Goal: Entertainment & Leisure: Consume media (video, audio)

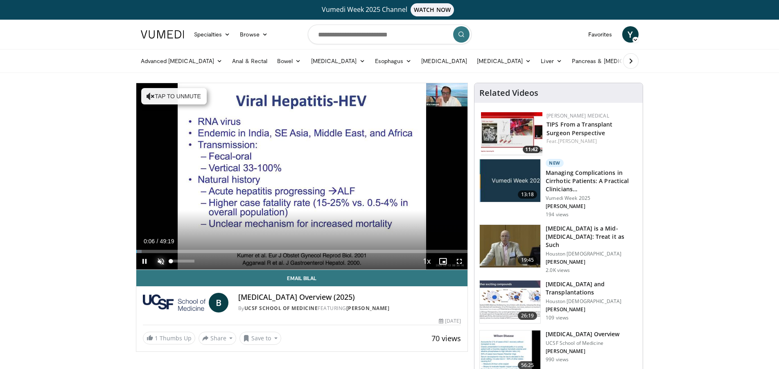
click at [159, 260] on span "Video Player" at bounding box center [161, 261] width 16 height 16
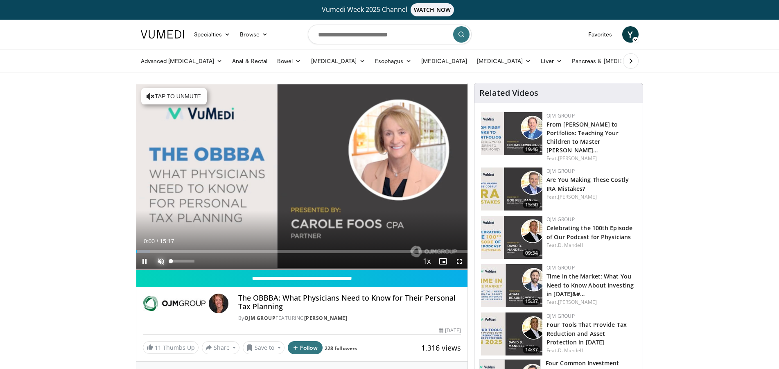
click at [162, 259] on span "Video Player" at bounding box center [161, 261] width 16 height 16
click at [181, 260] on div "42%" at bounding box center [182, 260] width 23 height 3
click at [183, 259] on div "Volume Level" at bounding box center [177, 260] width 12 height 3
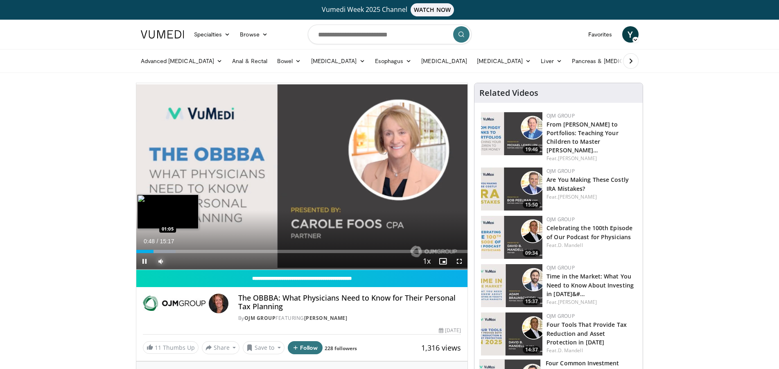
click at [159, 250] on div "Loaded : 11.89% 00:48 01:05" at bounding box center [302, 251] width 332 height 3
click at [165, 250] on div "Progress Bar" at bounding box center [168, 251] width 35 height 3
click at [183, 250] on div "Progress Bar" at bounding box center [181, 251] width 33 height 3
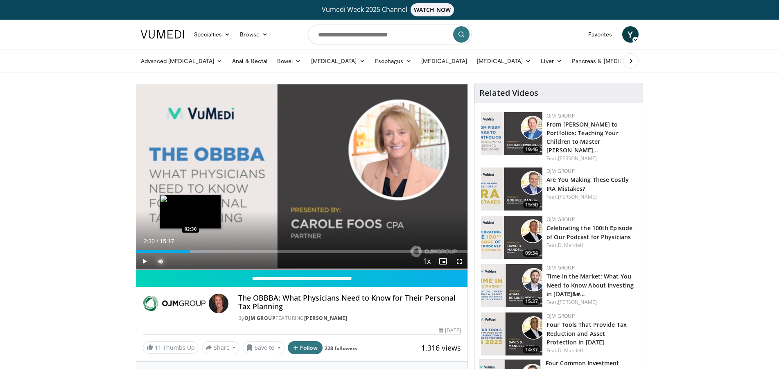
click at [191, 250] on div "Progress Bar" at bounding box center [188, 251] width 33 height 3
click at [200, 251] on div "Loaded : 21.62% 02:31 02:57" at bounding box center [302, 251] width 332 height 3
click at [217, 251] on div "Loaded : 24.86% 03:43 03:43" at bounding box center [302, 251] width 332 height 3
click at [209, 252] on div "03:43" at bounding box center [176, 251] width 81 height 3
click at [206, 251] on div "03:22" at bounding box center [172, 251] width 73 height 3
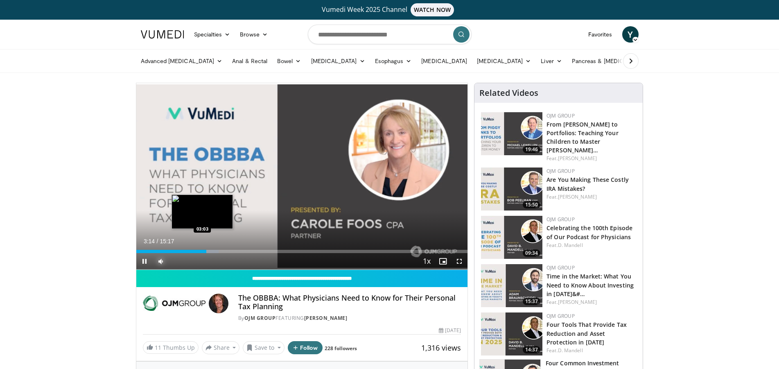
click at [201, 251] on div "03:14" at bounding box center [171, 251] width 70 height 3
click at [196, 251] on div "03:01" at bounding box center [168, 251] width 65 height 3
click at [221, 251] on div "Progress Bar" at bounding box center [217, 251] width 33 height 3
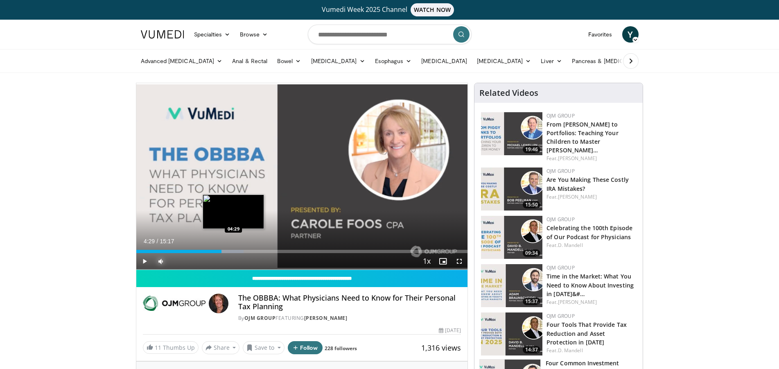
click at [234, 250] on div "Loaded : 32.43% 04:29 04:29" at bounding box center [302, 251] width 332 height 3
click at [228, 249] on div "Loaded : 37.09% 04:38 04:15" at bounding box center [302, 249] width 332 height 8
click at [225, 251] on div "04:06" at bounding box center [180, 251] width 89 height 3
click at [221, 251] on div "04:08" at bounding box center [181, 251] width 90 height 3
click at [212, 250] on div "03:57" at bounding box center [179, 251] width 86 height 3
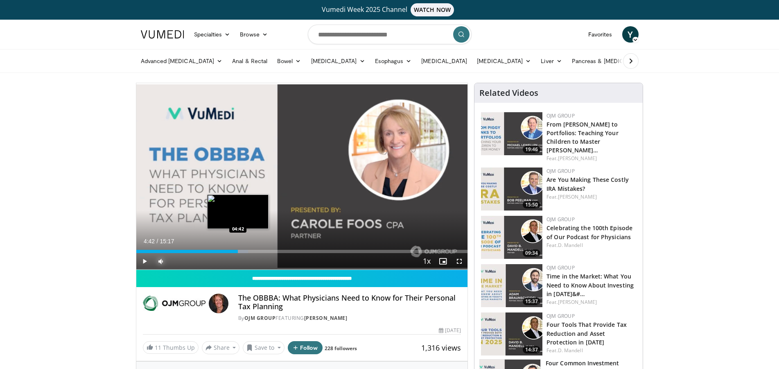
click at [238, 250] on div "Loaded : 33.82% 04:42 04:42" at bounding box center [302, 251] width 332 height 3
click at [250, 250] on div "Loaded : 35.67% 04:42 05:14" at bounding box center [302, 251] width 332 height 3
click at [262, 250] on div "Progress Bar" at bounding box center [258, 251] width 13 height 3
click at [256, 250] on div "05:33" at bounding box center [196, 251] width 120 height 3
click at [250, 250] on video-js "**********" at bounding box center [302, 176] width 332 height 187
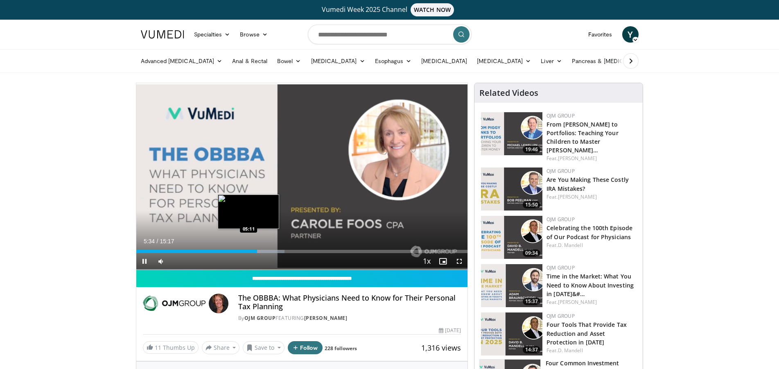
click at [248, 251] on div "05:34" at bounding box center [196, 251] width 121 height 3
click at [271, 250] on div "Progress Bar" at bounding box center [270, 251] width 34 height 3
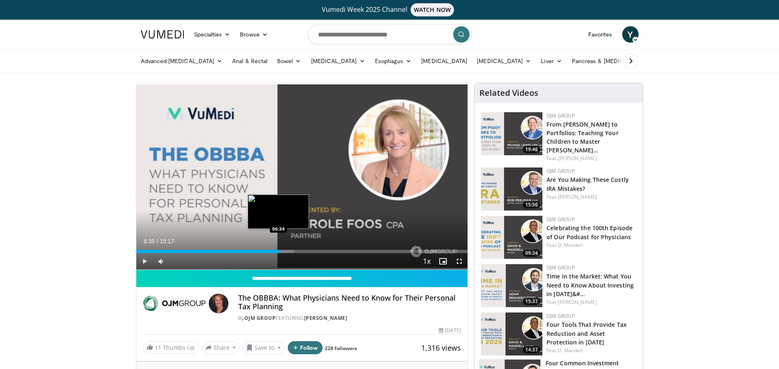
click at [279, 250] on div "Loaded : 47.57% 06:35 06:34" at bounding box center [302, 251] width 332 height 3
click at [286, 249] on video-js "**********" at bounding box center [302, 176] width 332 height 187
click at [296, 251] on div "Progress Bar" at bounding box center [285, 251] width 34 height 3
click at [284, 250] on div "07:21" at bounding box center [216, 251] width 160 height 3
click at [291, 250] on div "Progress Bar" at bounding box center [296, 251] width 25 height 3
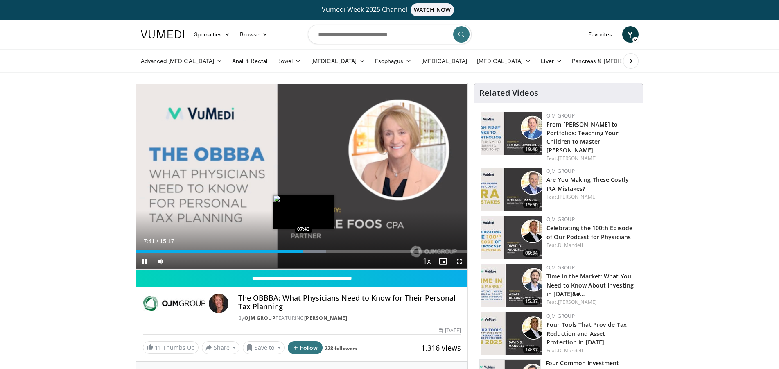
click at [303, 251] on div "Loaded : 57.30% 07:41 07:43" at bounding box center [302, 251] width 332 height 3
click at [306, 249] on div "Loaded : 57.30% 07:43 07:46" at bounding box center [302, 249] width 332 height 8
click at [309, 251] on div "Progress Bar" at bounding box center [313, 251] width 34 height 3
click at [312, 251] on div "Progress Bar" at bounding box center [315, 251] width 34 height 3
click at [310, 251] on div "08:07" at bounding box center [224, 251] width 176 height 3
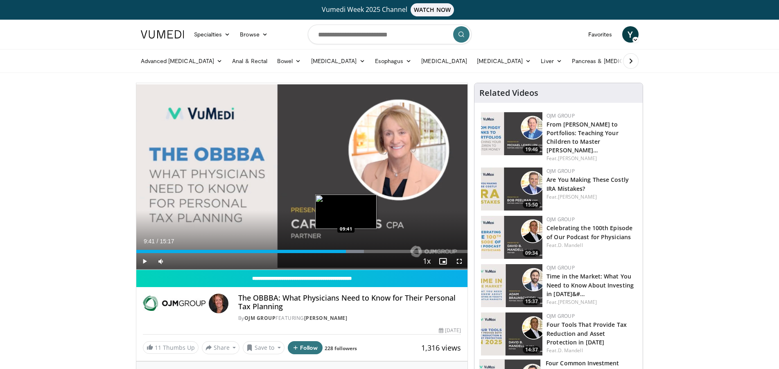
click at [346, 250] on div "Progress Bar" at bounding box center [346, 251] width 34 height 3
click at [356, 250] on div "Loaded : 70.27% 09:41 10:10" at bounding box center [302, 251] width 332 height 3
click at [362, 250] on div "Progress Bar" at bounding box center [363, 251] width 33 height 3
click at [366, 250] on div "Loaded : 75.28% 10:26 10:36" at bounding box center [302, 251] width 332 height 3
click at [374, 250] on div "Progress Bar" at bounding box center [372, 251] width 34 height 3
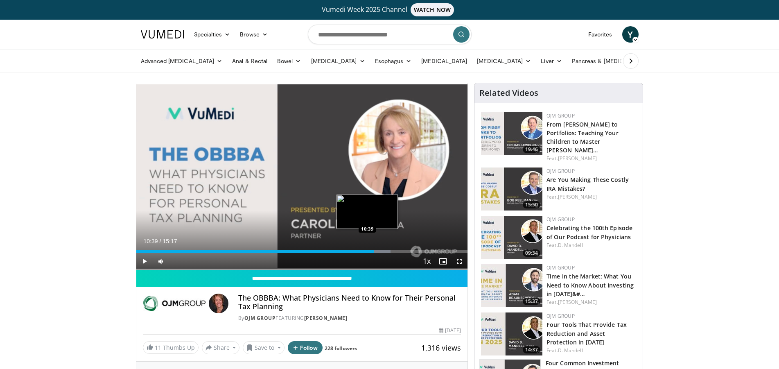
click at [367, 250] on div "10:39" at bounding box center [255, 251] width 238 height 3
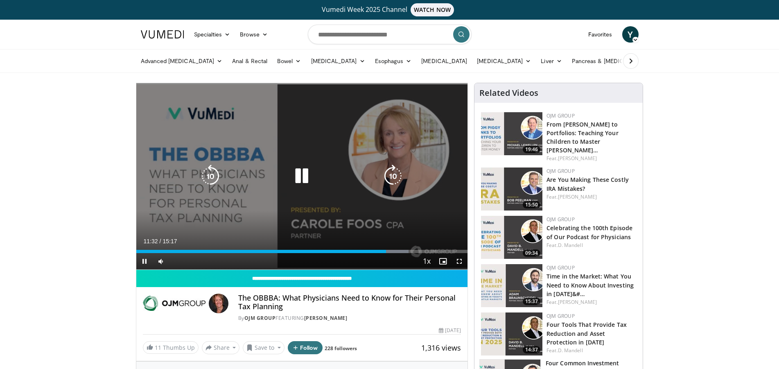
click at [393, 250] on div "Loaded : 82.17% 11:32 11:46" at bounding box center [302, 251] width 332 height 3
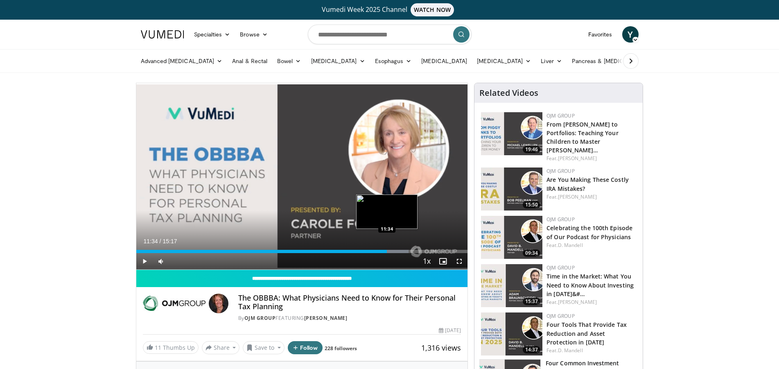
click at [387, 250] on div "11:34" at bounding box center [261, 251] width 251 height 3
click at [402, 250] on div "Progress Bar" at bounding box center [402, 251] width 33 height 3
click at [408, 252] on div "Loaded : 87.28% 12:16 12:33" at bounding box center [302, 251] width 332 height 3
click at [417, 250] on div "Progress Bar" at bounding box center [415, 251] width 35 height 3
click at [407, 250] on div "12:57" at bounding box center [276, 251] width 281 height 3
